Goal: Information Seeking & Learning: Learn about a topic

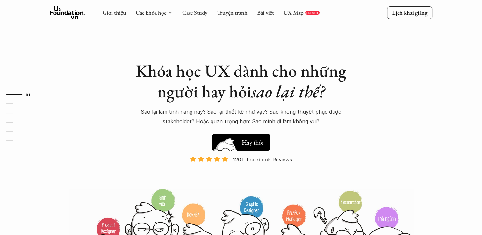
click at [236, 136] on button "Hay thôi Xem thử" at bounding box center [241, 142] width 59 height 17
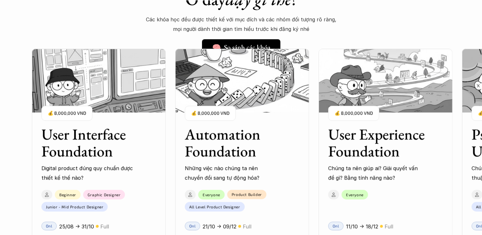
scroll to position [547, 0]
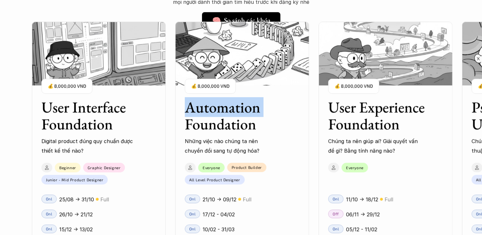
drag, startPoint x: 268, startPoint y: 106, endPoint x: 177, endPoint y: 97, distance: 91.0
click at [177, 97] on div "Automation Foundation Những việc nào chúng ta nên chuyển đổi sang tự động hóa? …" at bounding box center [242, 122] width 134 height 66
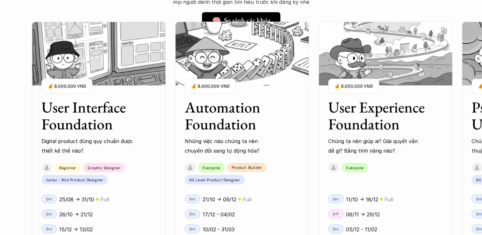
click at [385, 123] on h3 "User Experience Foundation" at bounding box center [377, 116] width 99 height 34
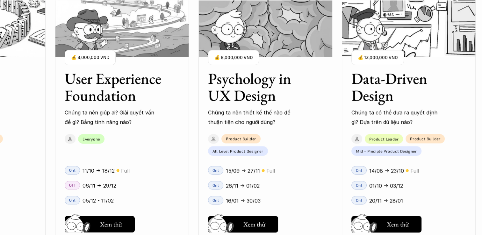
scroll to position [611, 0]
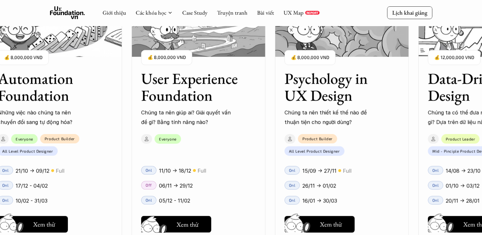
click at [206, 216] on button "Hay thôi Xem thử" at bounding box center [176, 224] width 70 height 17
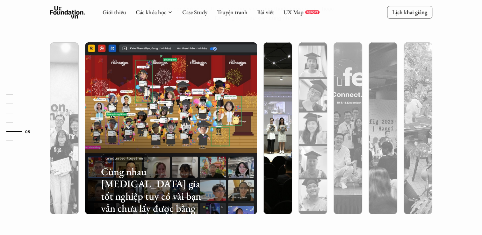
scroll to position [1981, 0]
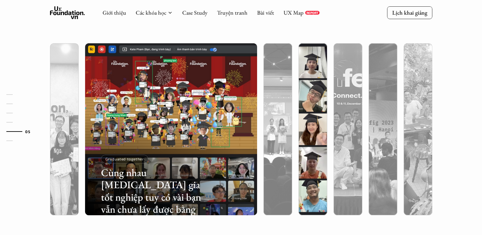
click at [322, 116] on div at bounding box center [313, 164] width 29 height 104
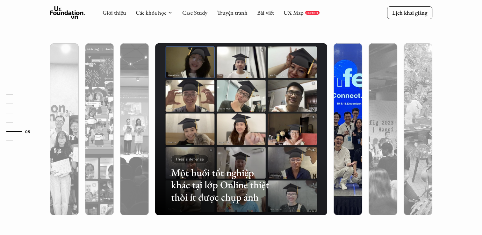
click at [347, 117] on div at bounding box center [348, 164] width 29 height 104
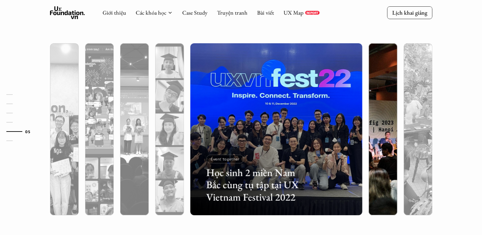
click at [377, 120] on div at bounding box center [383, 164] width 29 height 104
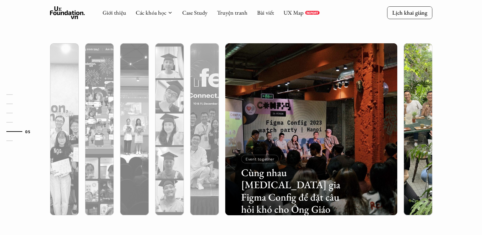
click at [404, 122] on div at bounding box center [418, 164] width 29 height 104
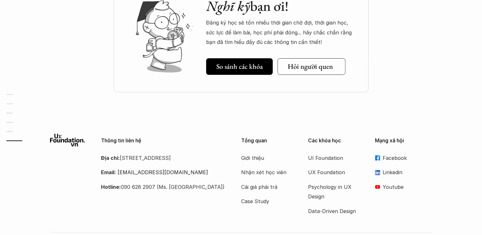
scroll to position [2286, 0]
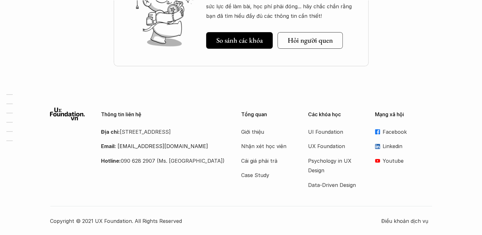
click at [391, 134] on p "Facebook" at bounding box center [408, 132] width 50 height 10
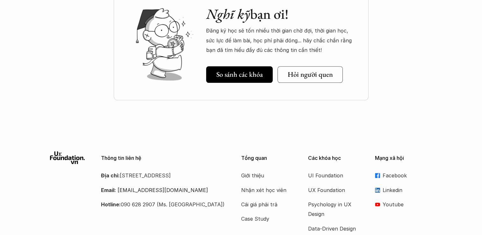
scroll to position [3031, 0]
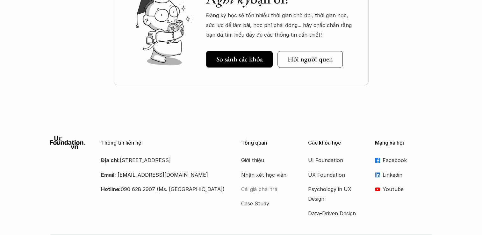
click at [262, 184] on p "Cái giá phải trả" at bounding box center [266, 189] width 51 height 10
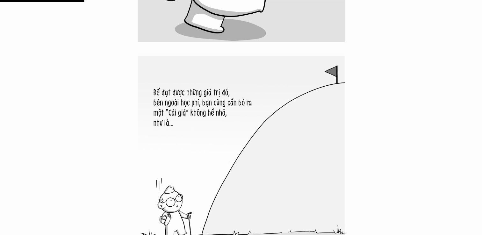
scroll to position [1274, 0]
